Goal: Find specific page/section: Find specific page/section

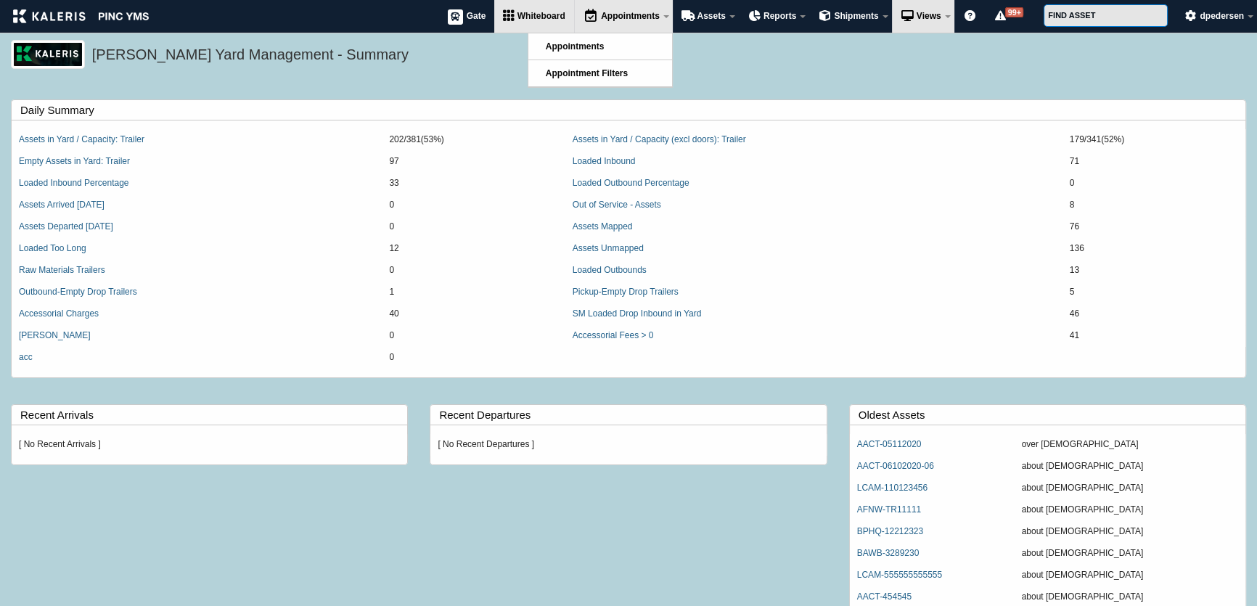
click at [537, 15] on span "Whiteboard" at bounding box center [542, 16] width 48 height 10
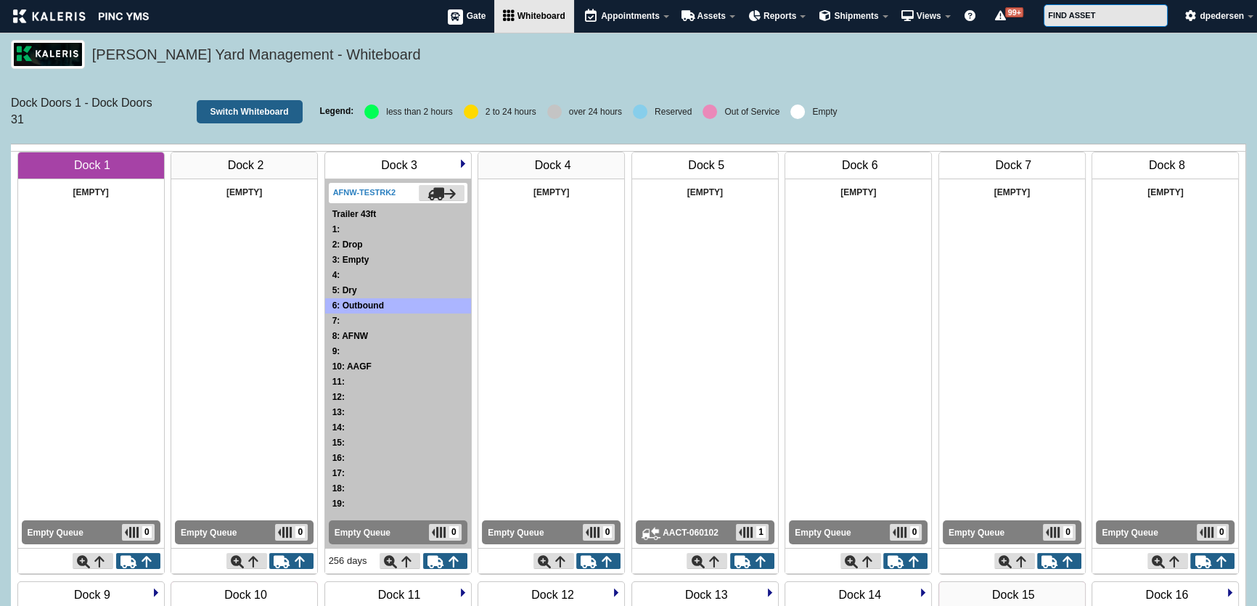
click at [462, 165] on img at bounding box center [463, 163] width 9 height 9
drag, startPoint x: 923, startPoint y: 116, endPoint x: 8, endPoint y: 102, distance: 915.5
click at [11, 102] on div "Dock Doors 1 - Dock Doors 31 Switch Whiteboard Legend: less than 2 hours 2 to 2…" at bounding box center [629, 111] width 1236 height 50
click at [184, 73] on div "[PERSON_NAME] Yard Management - Whiteboard" at bounding box center [628, 63] width 1257 height 46
